Goal: Contribute content

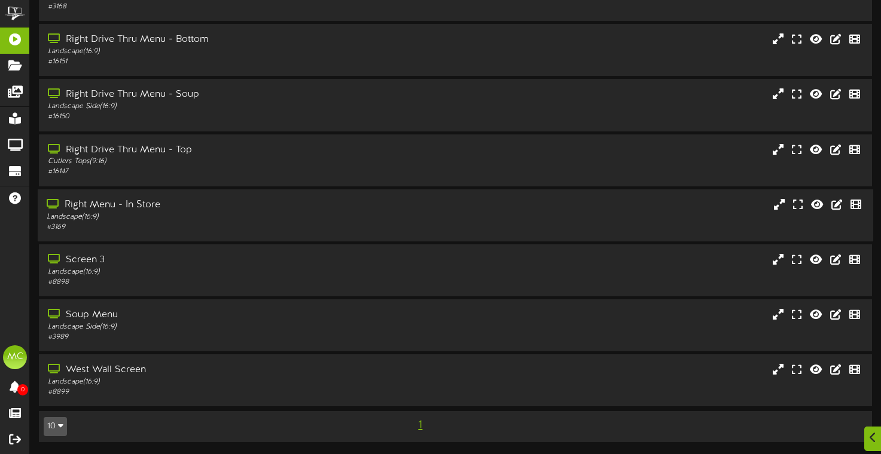
scroll to position [140, 0]
click at [266, 322] on div "Landscape Side ( 16:9 )" at bounding box center [212, 327] width 330 height 10
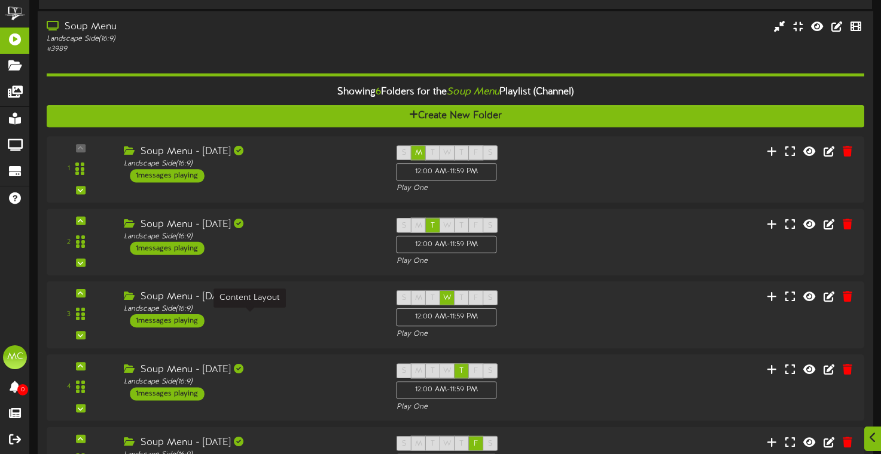
scroll to position [419, 0]
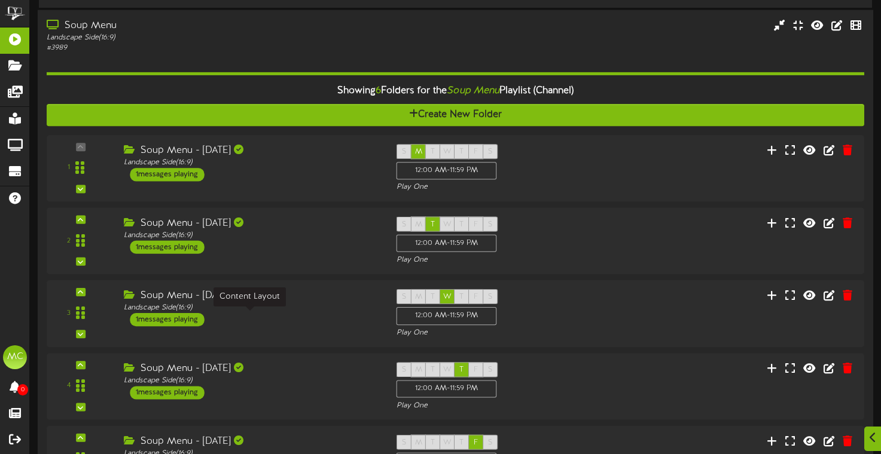
click at [358, 313] on div "Landscape Side ( 16:9 )" at bounding box center [251, 308] width 255 height 10
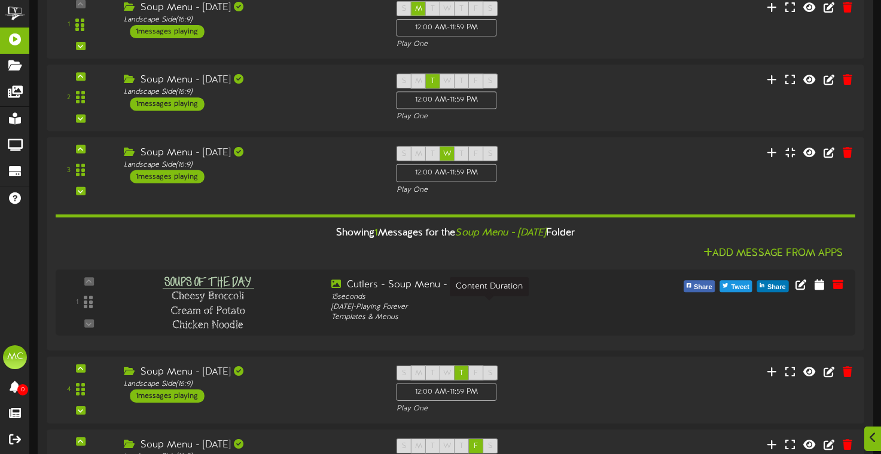
scroll to position [565, 0]
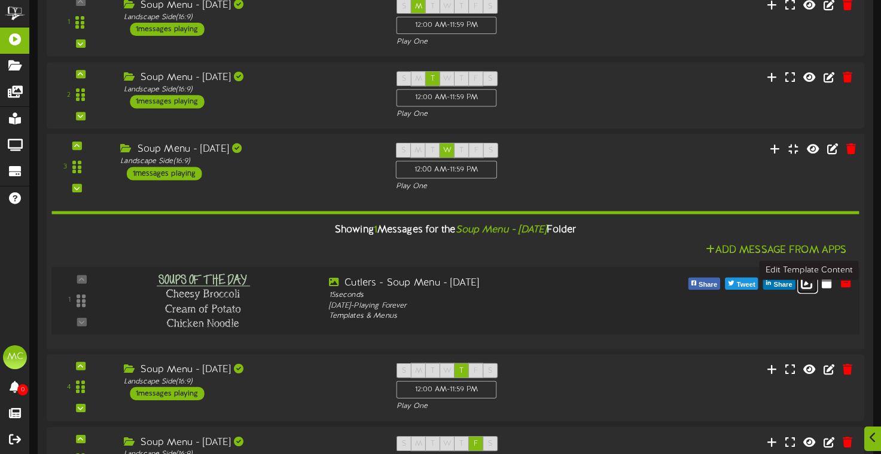
click at [809, 289] on icon at bounding box center [807, 282] width 13 height 13
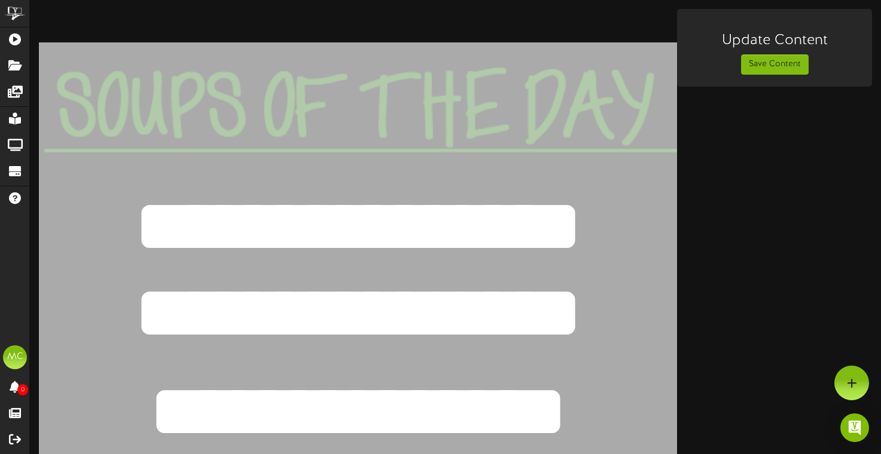
click at [611, 321] on textarea "**********" at bounding box center [358, 314] width 847 height 114
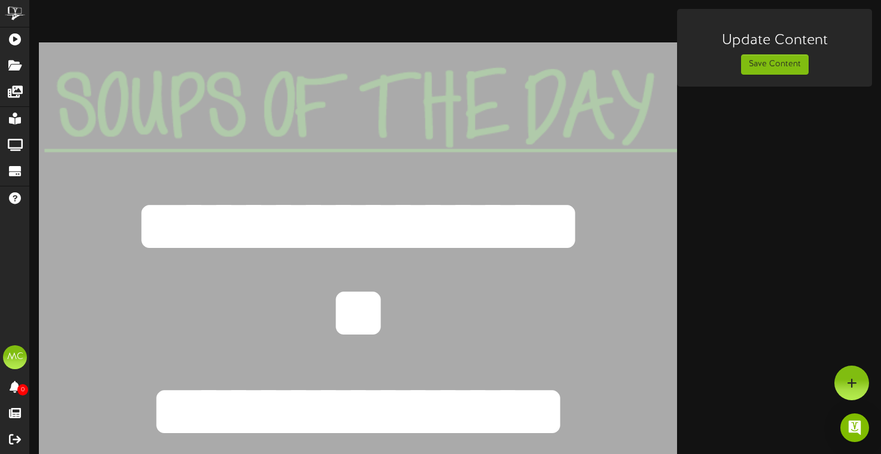
type textarea "*"
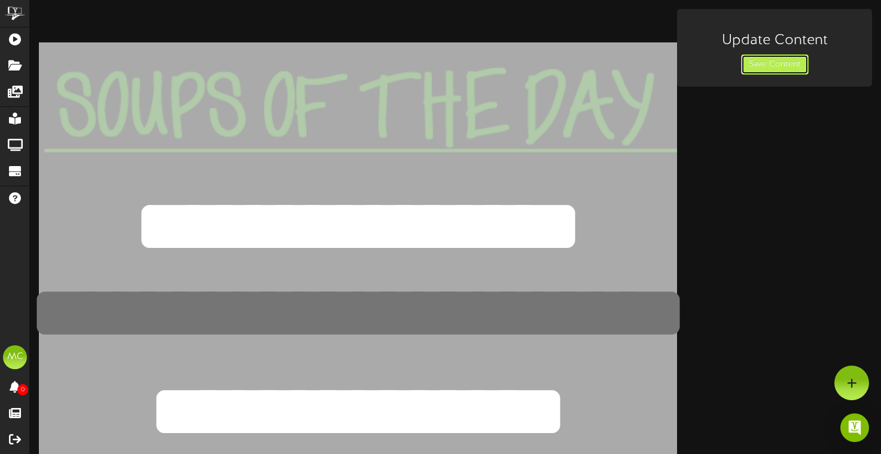
click at [777, 67] on button "Save Content" at bounding box center [775, 64] width 68 height 20
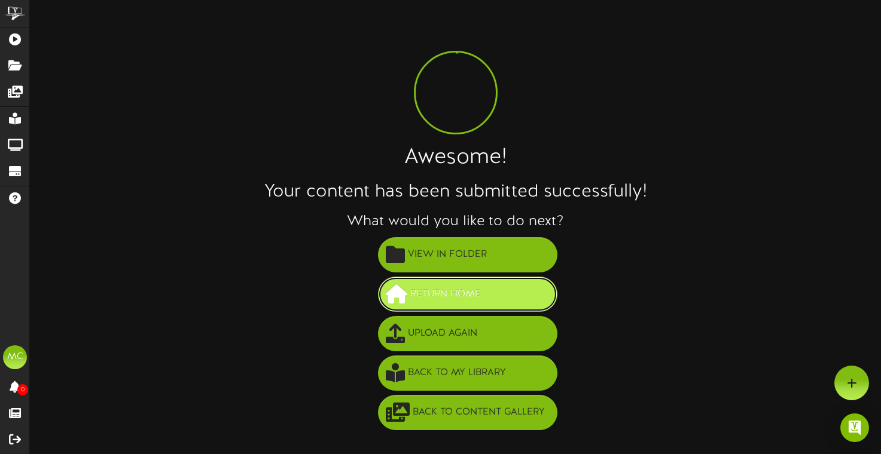
click at [482, 297] on span "Return Home" at bounding box center [445, 295] width 77 height 20
